Goal: Share content

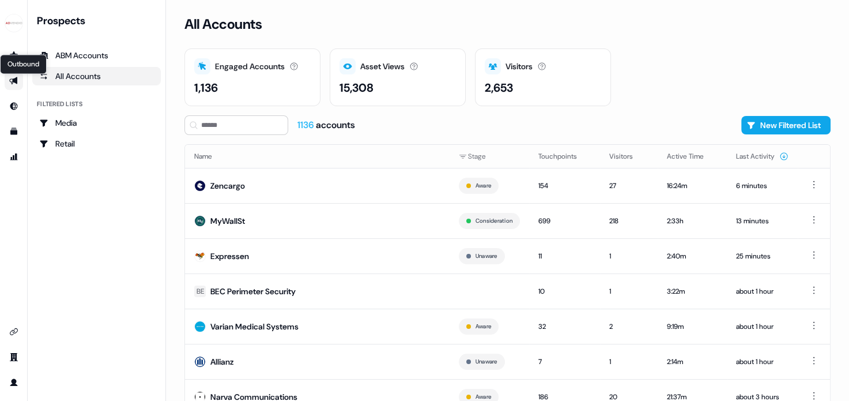
click at [13, 78] on icon "Go to outbound experience" at bounding box center [13, 80] width 8 height 7
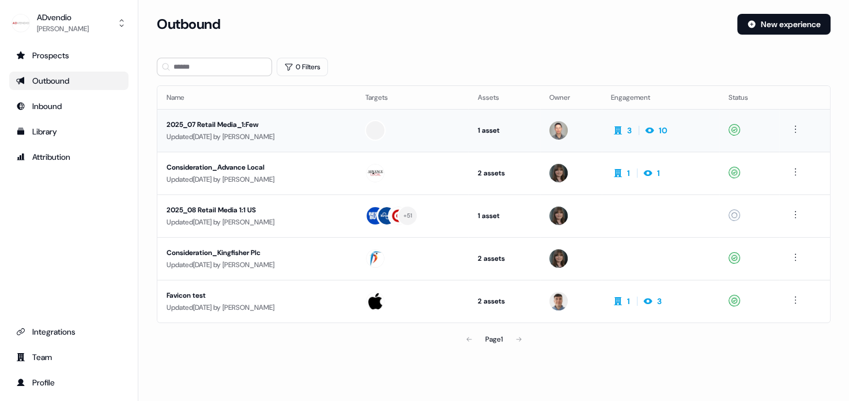
click at [222, 122] on div "2025_07 Retail Media_1:Few" at bounding box center [257, 125] width 180 height 12
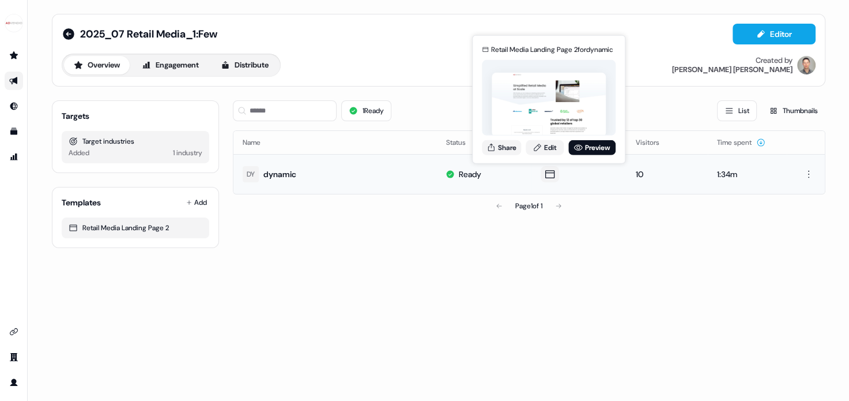
click at [552, 176] on icon at bounding box center [550, 174] width 14 height 12
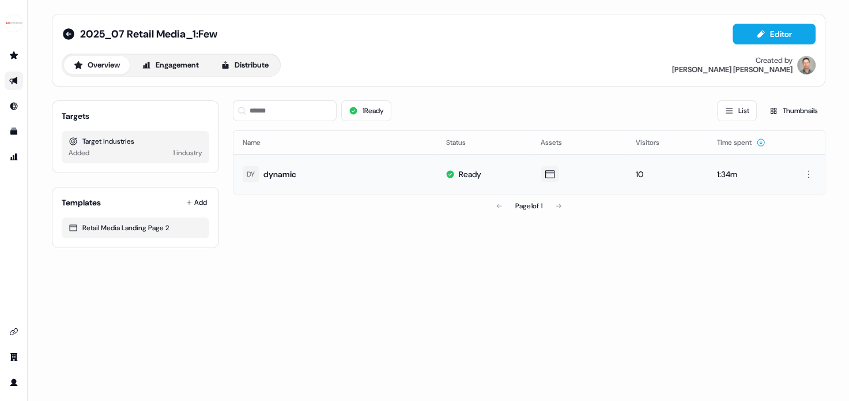
click at [552, 176] on icon at bounding box center [550, 174] width 14 height 12
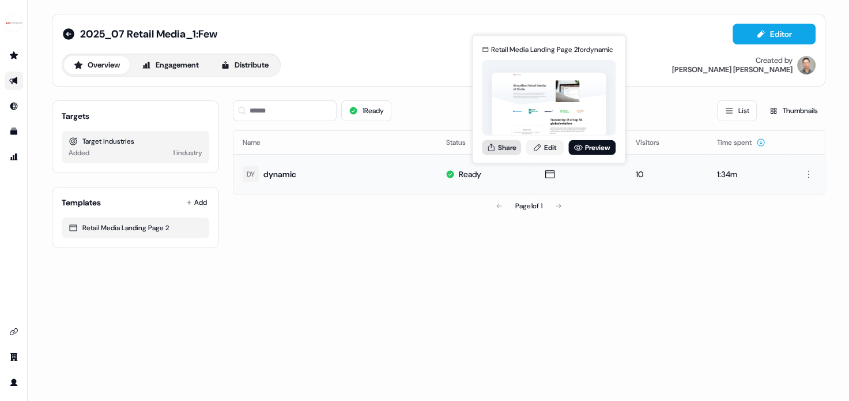
click at [500, 144] on button "Share" at bounding box center [501, 146] width 39 height 15
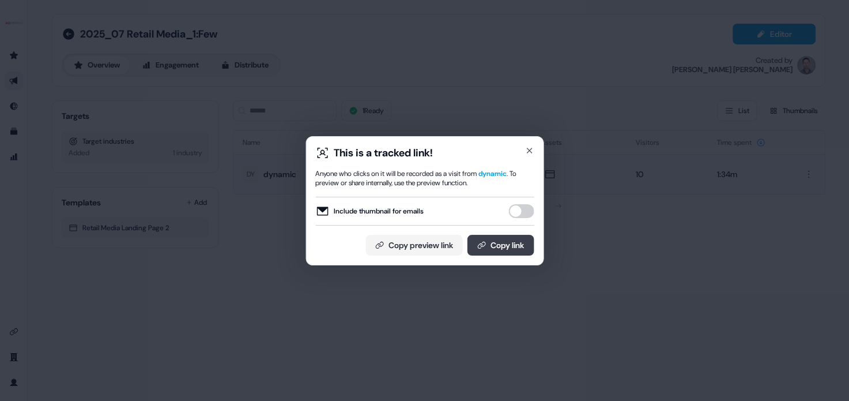
click at [500, 246] on button "Copy link" at bounding box center [500, 245] width 67 height 21
